Goal: Find specific page/section: Find specific page/section

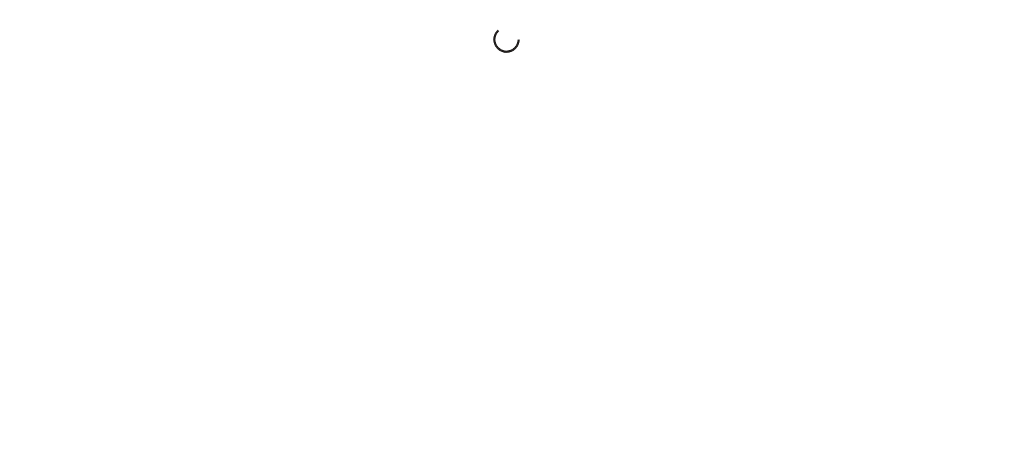
drag, startPoint x: 193, startPoint y: 131, endPoint x: 375, endPoint y: -39, distance: 249.2
click at [375, 0] on html "Close cross-small" at bounding box center [506, 229] width 1013 height 458
